Goal: Task Accomplishment & Management: Manage account settings

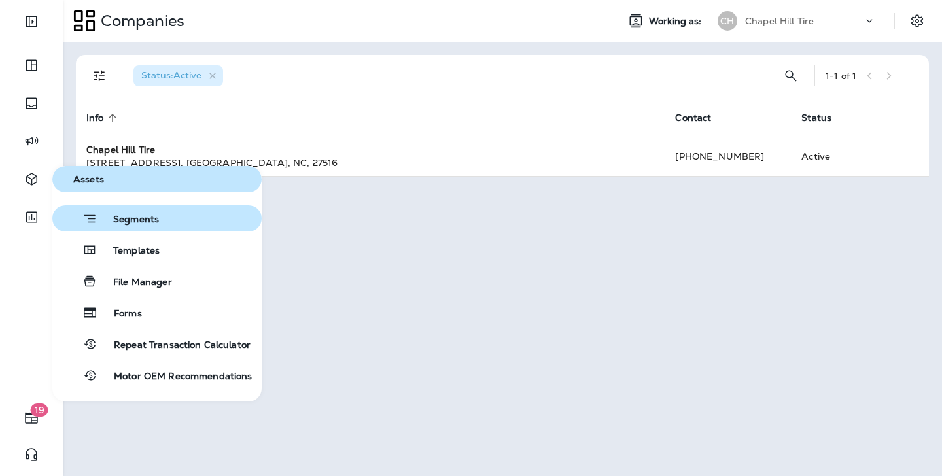
click at [131, 226] on span "Segments" at bounding box center [127, 220] width 61 height 13
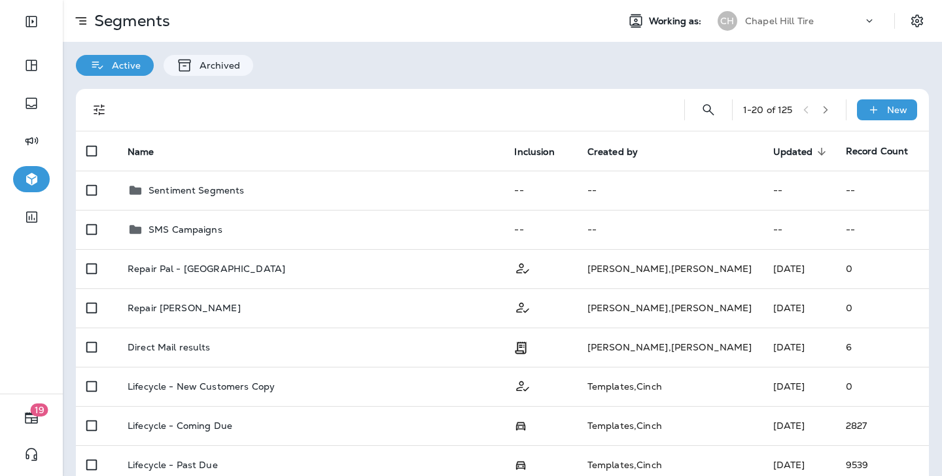
click at [791, 16] on p "Chapel Hill Tire" at bounding box center [779, 21] width 69 height 10
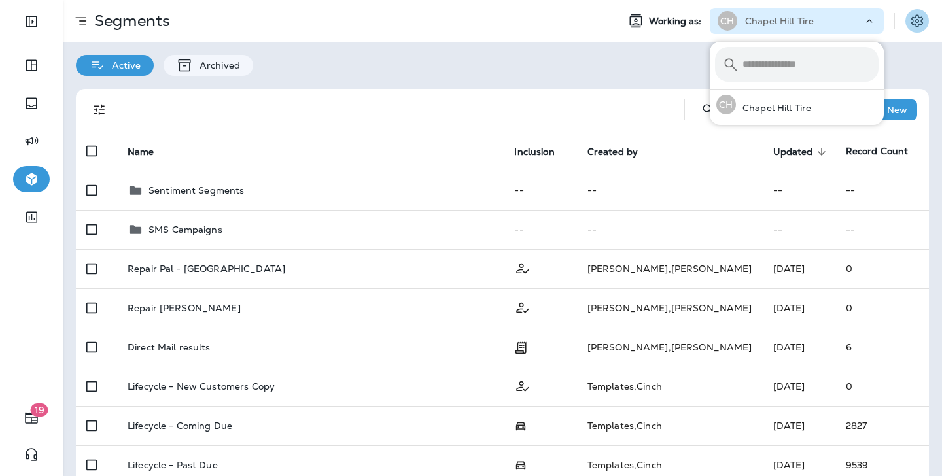
click at [921, 22] on icon "Settings" at bounding box center [917, 20] width 12 height 12
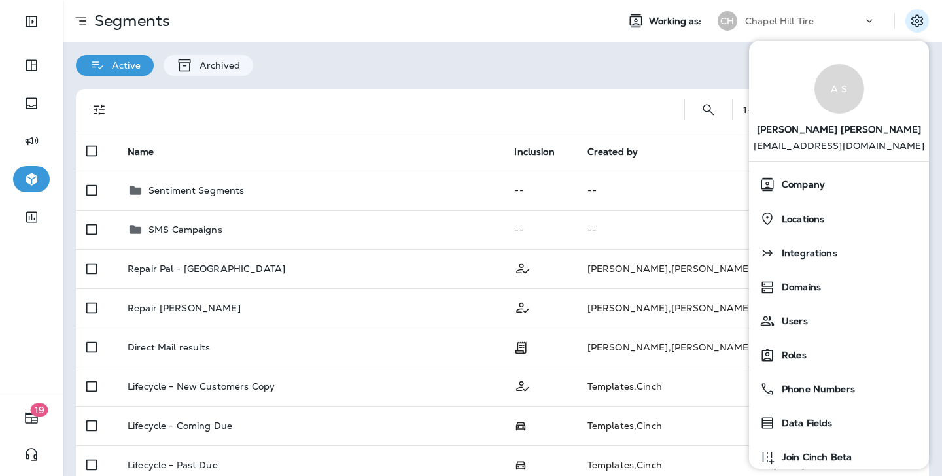
click at [609, 60] on div "Active Archived" at bounding box center [502, 59] width 879 height 34
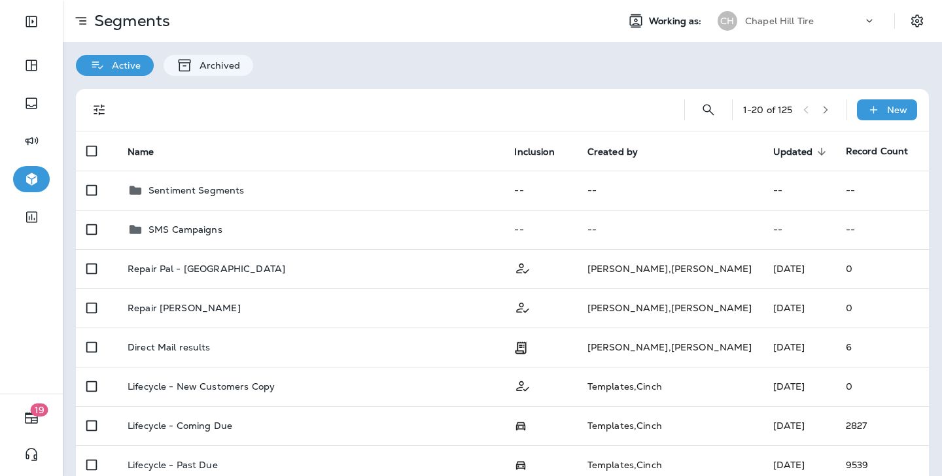
click at [453, 1] on div "Segments Working as: CH Chapel Hill Tire" at bounding box center [502, 21] width 879 height 42
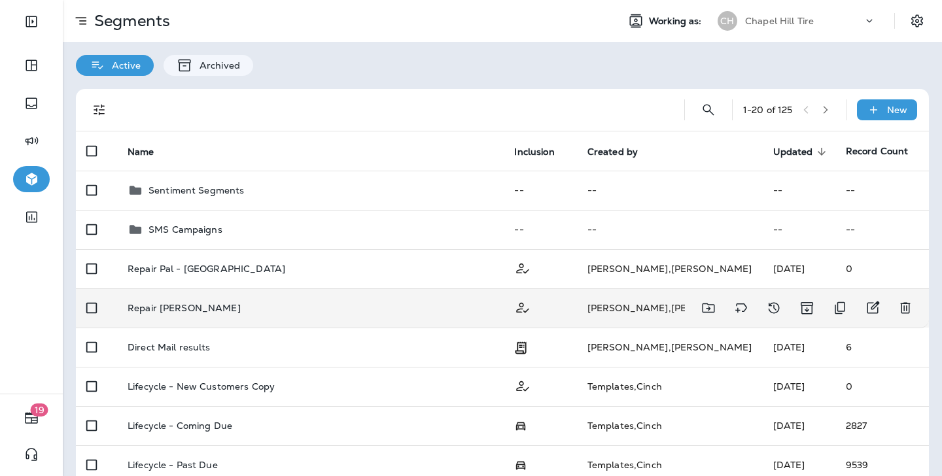
scroll to position [3, 0]
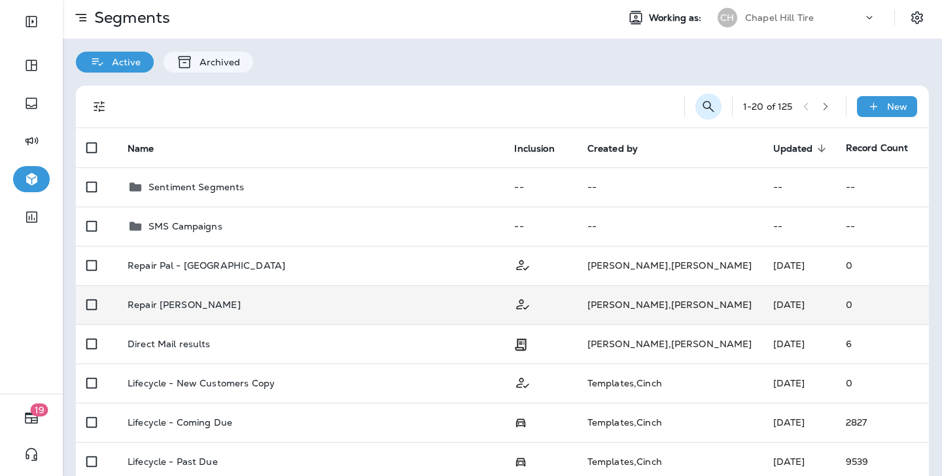
click at [702, 106] on icon "Search Segments" at bounding box center [708, 107] width 16 height 16
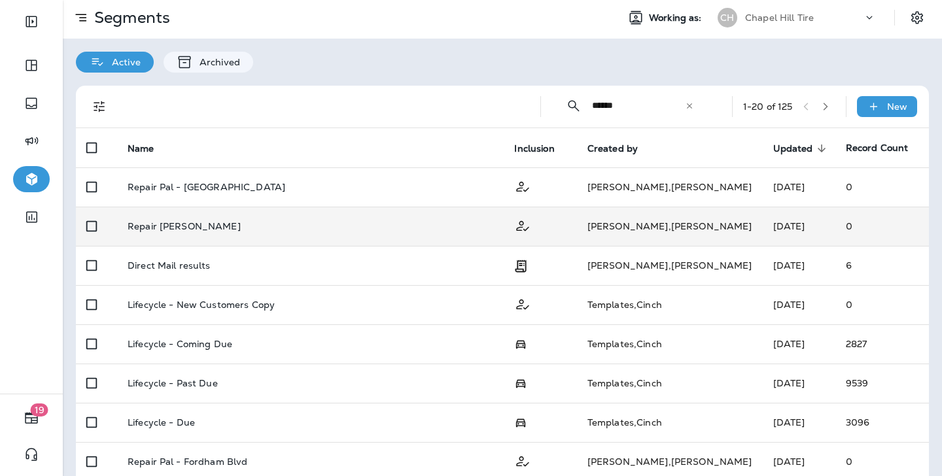
scroll to position [0, 0]
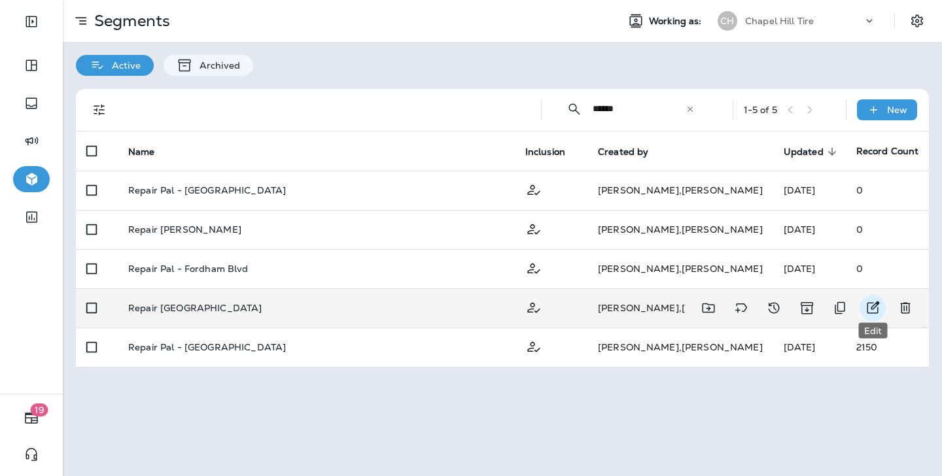
type input "******"
click at [877, 302] on icon "Edit" at bounding box center [873, 307] width 12 height 12
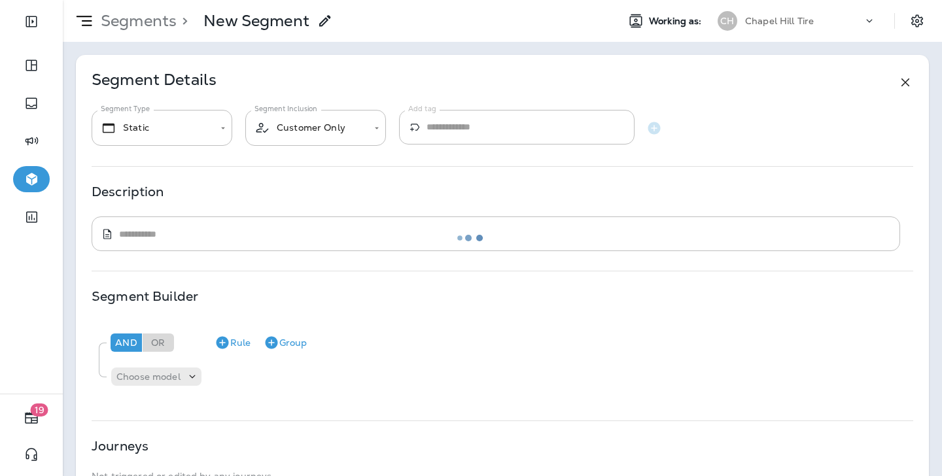
type textarea "**********"
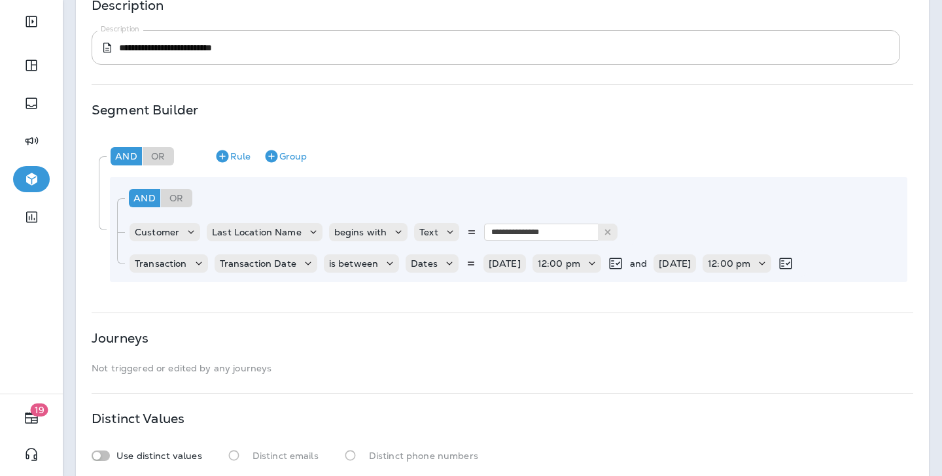
scroll to position [193, 0]
